Goal: Find specific page/section: Find specific page/section

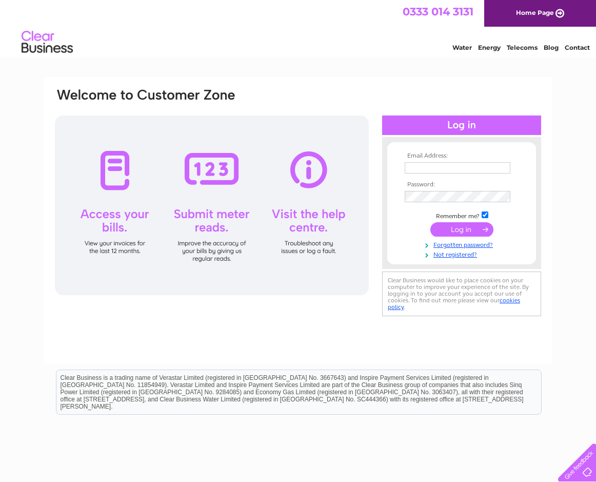
type input "[PERSON_NAME][EMAIL_ADDRESS][DOMAIN_NAME]"
click at [450, 224] on input "submit" at bounding box center [462, 229] width 63 height 14
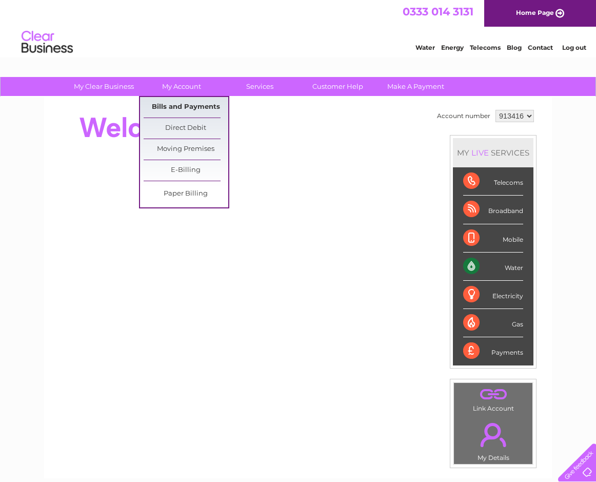
click at [170, 105] on link "Bills and Payments" at bounding box center [186, 107] width 85 height 21
